Goal: Task Accomplishment & Management: Use online tool/utility

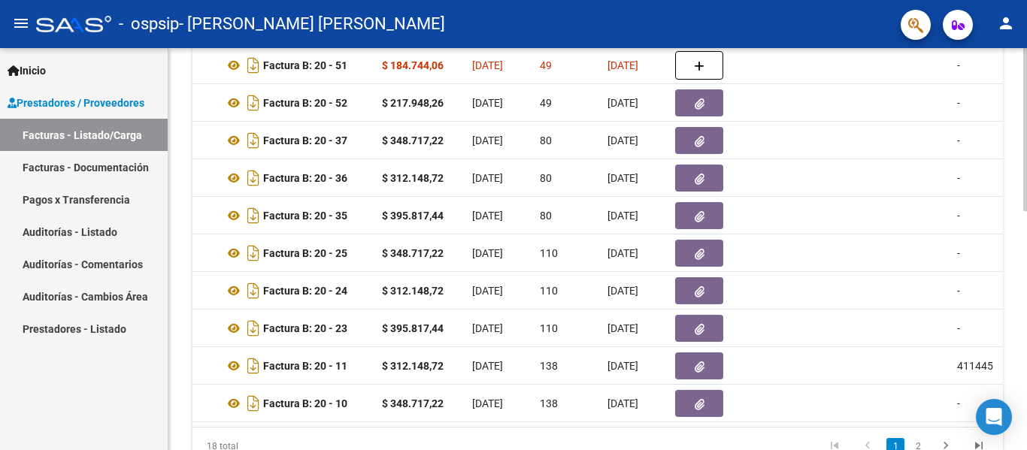
scroll to position [0, 523]
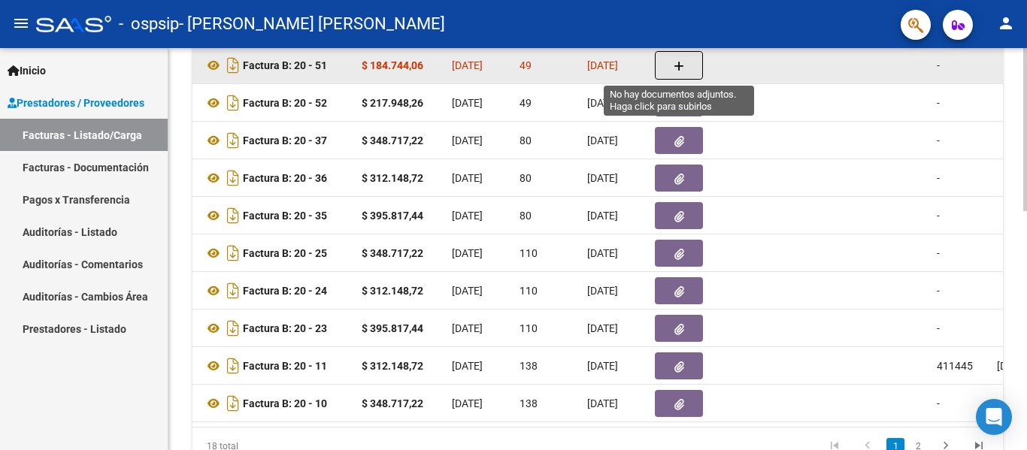
click at [683, 66] on icon "button" at bounding box center [679, 66] width 11 height 11
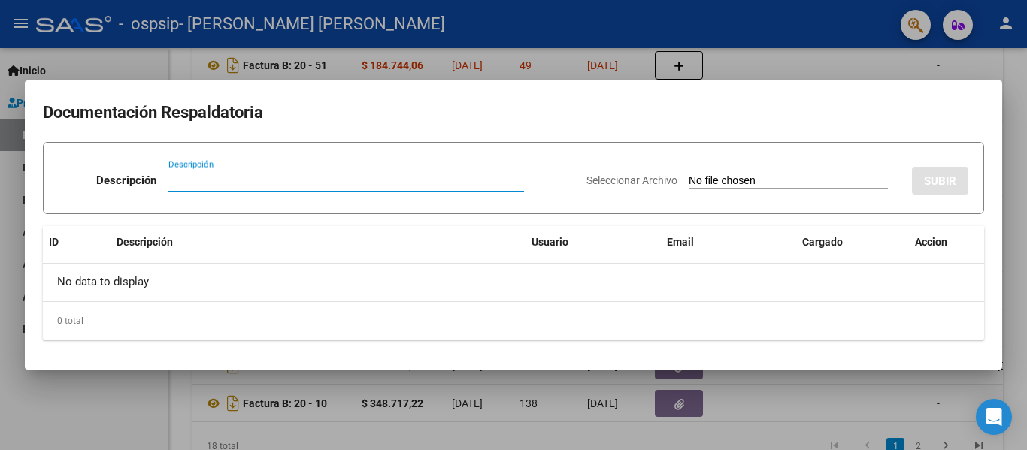
click at [171, 177] on input "Descripción" at bounding box center [346, 181] width 356 height 14
click at [205, 183] on input "Planilla Julio" at bounding box center [346, 181] width 356 height 14
click at [300, 175] on input "Planilla asistencia [PERSON_NAME]" at bounding box center [346, 181] width 356 height 14
type input "Planilla asistencia [PERSON_NAME] 2025"
click at [812, 181] on input "Seleccionar Archivo" at bounding box center [788, 181] width 199 height 14
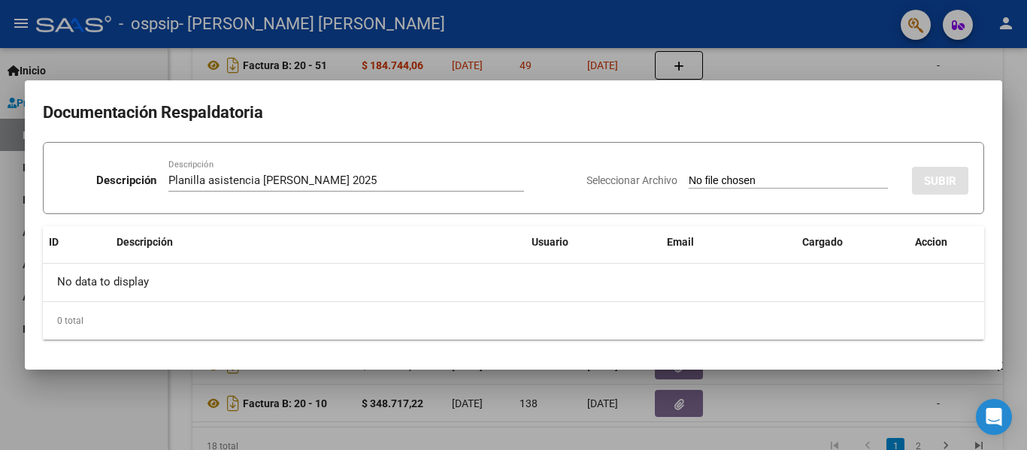
type input "C:\fakepath\PlanVillagraLuciano_07_25.pdf"
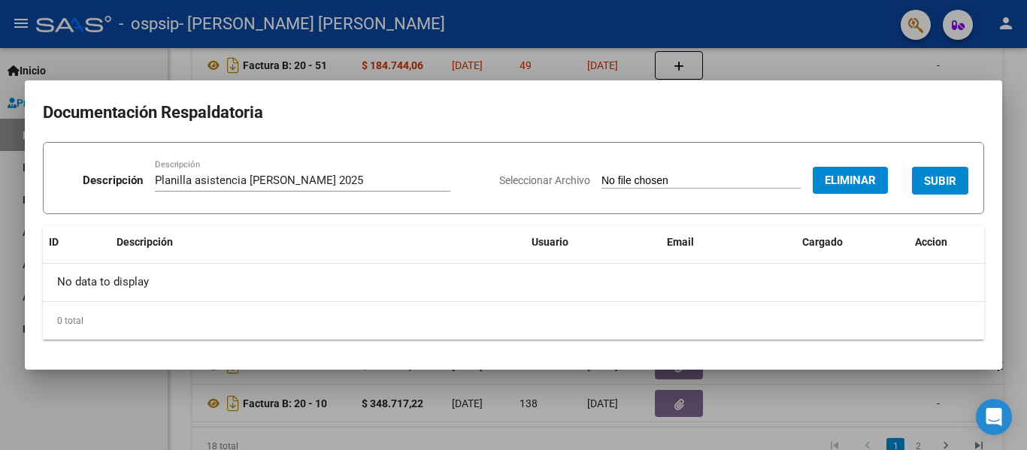
click at [937, 184] on span "SUBIR" at bounding box center [940, 181] width 32 height 14
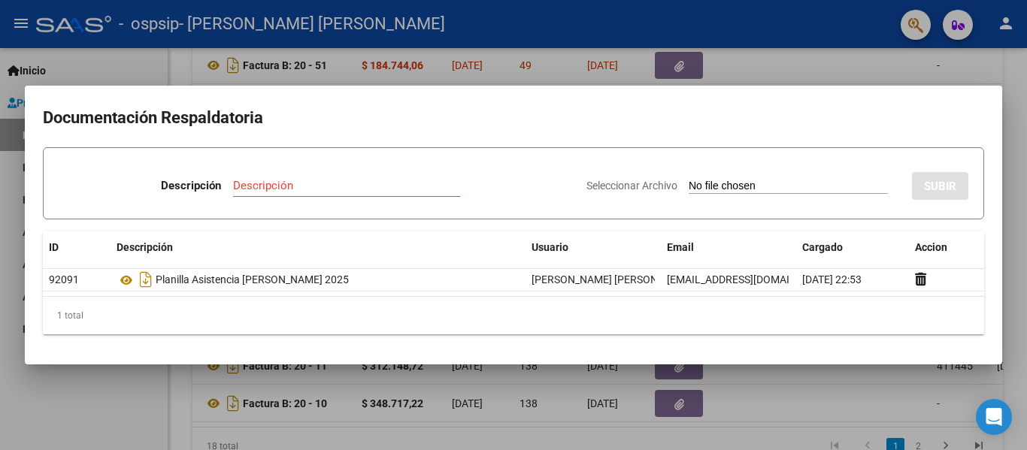
click at [767, 55] on div at bounding box center [513, 225] width 1027 height 450
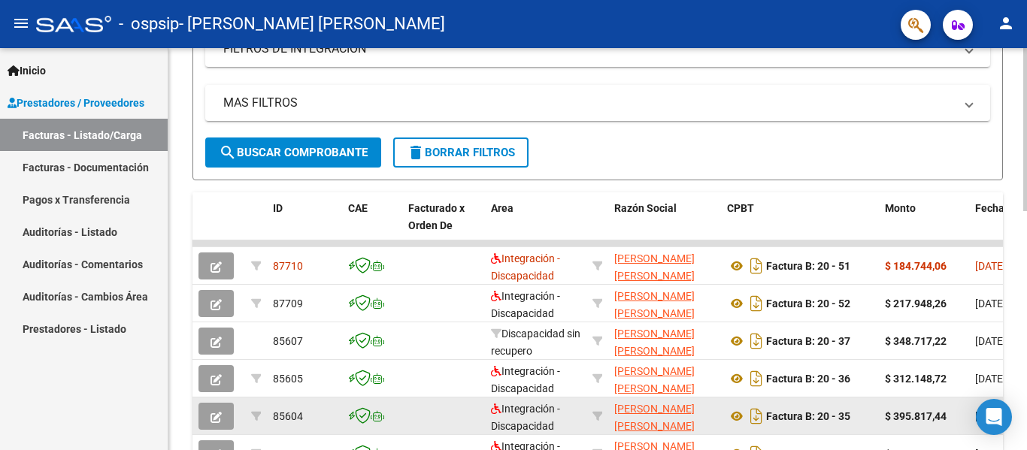
scroll to position [75, 0]
